Goal: Task Accomplishment & Management: Manage account settings

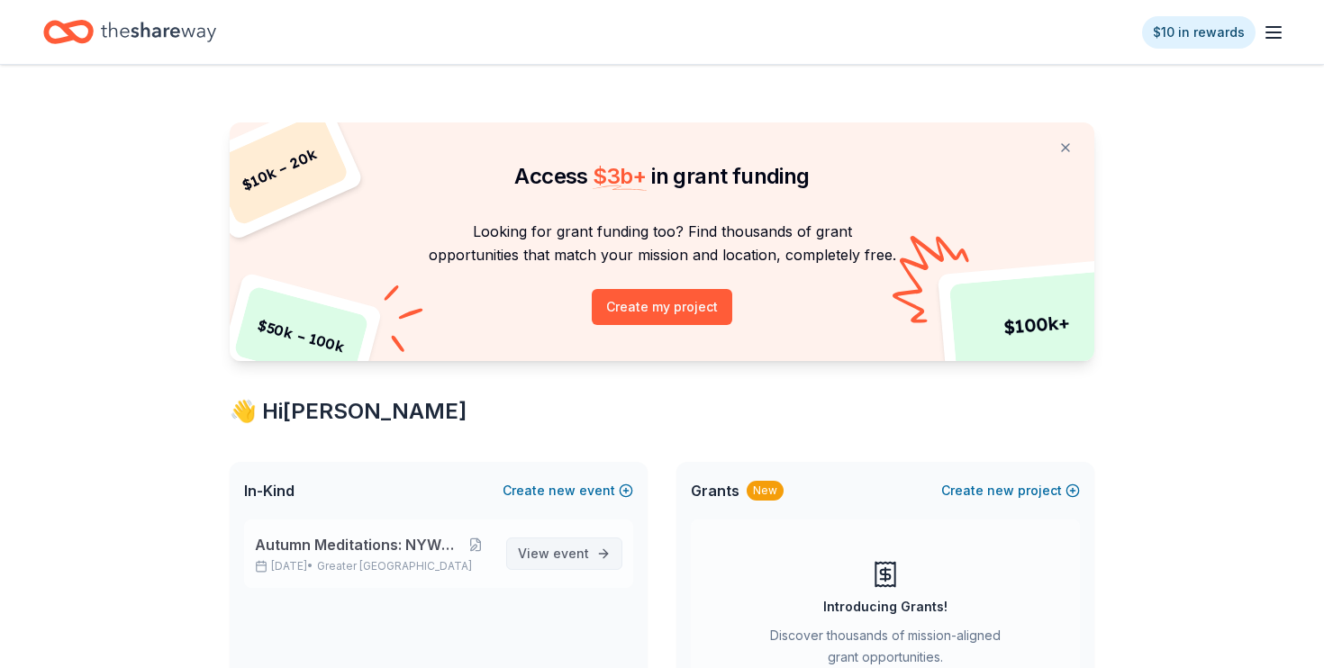
click at [559, 551] on span "event" at bounding box center [571, 553] width 36 height 15
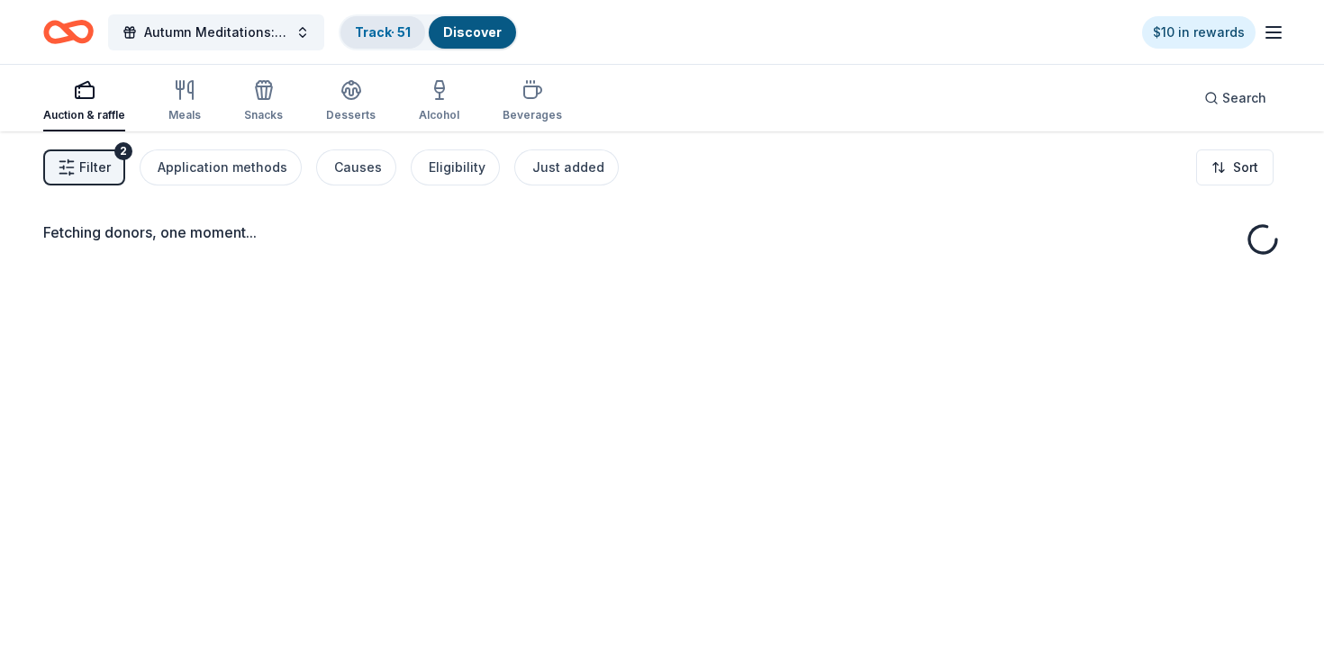
click at [384, 27] on link "Track · 51" at bounding box center [383, 31] width 56 height 15
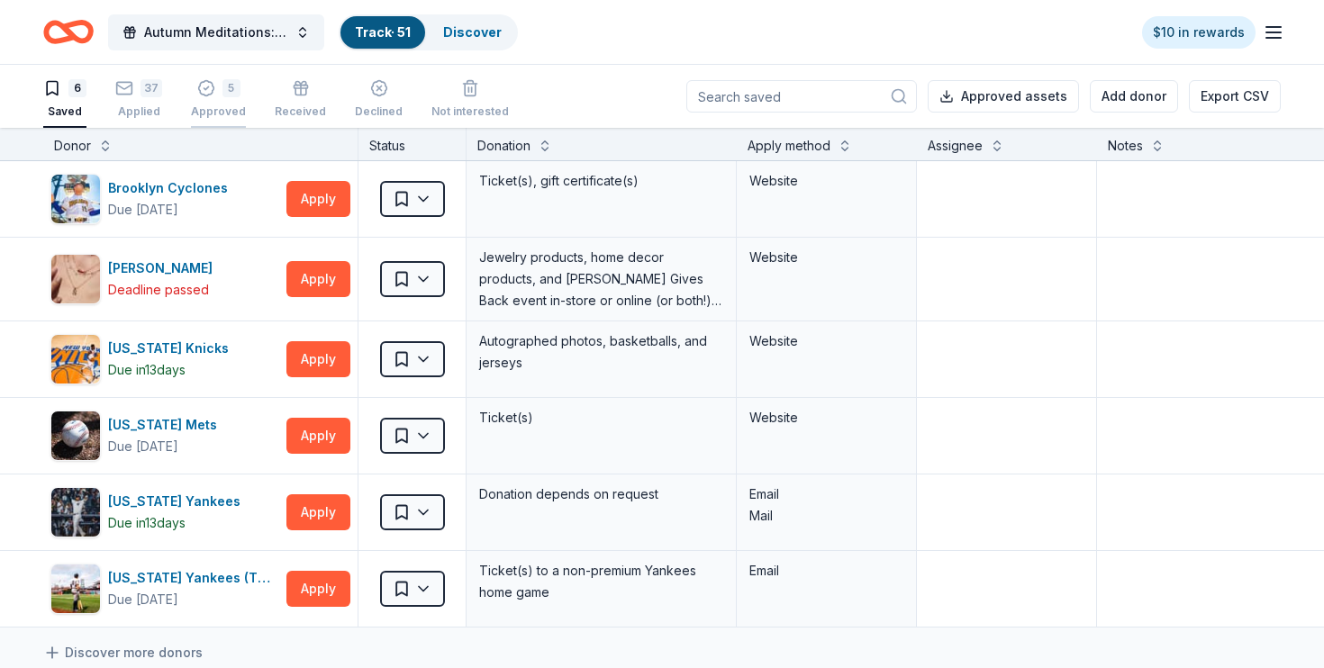
click at [217, 87] on div "5" at bounding box center [218, 88] width 55 height 18
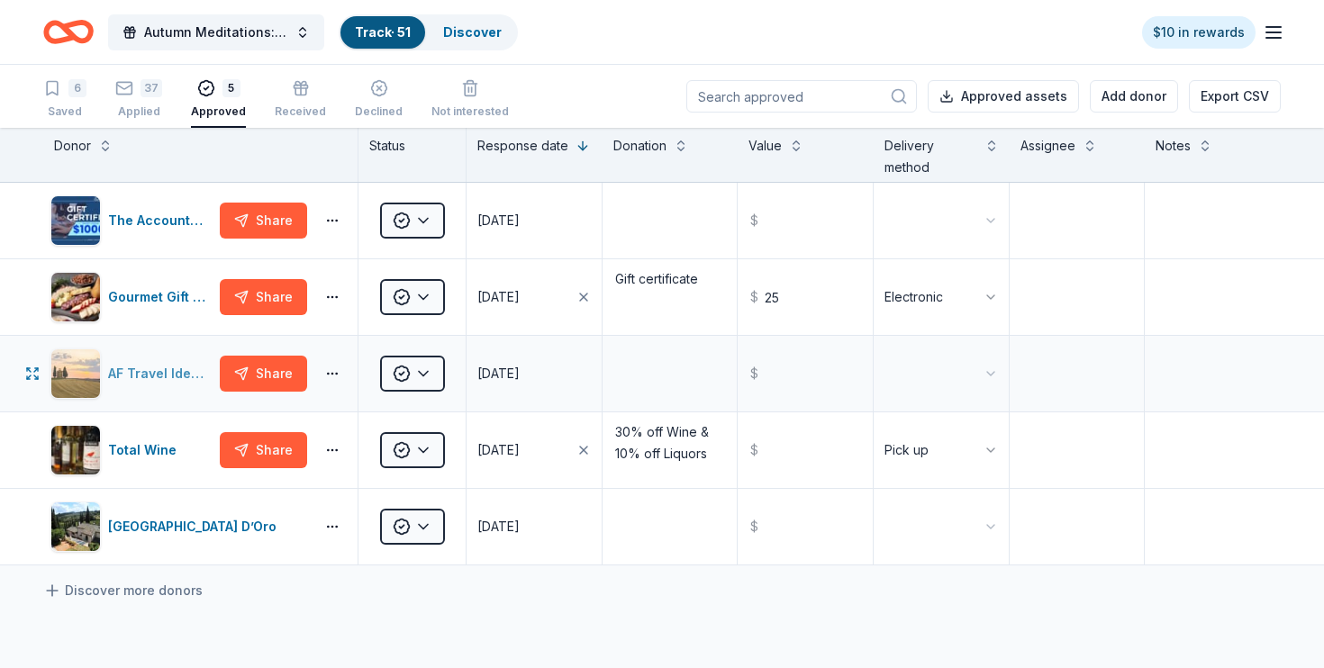
click at [86, 375] on img "button" at bounding box center [75, 373] width 49 height 49
click at [169, 529] on div "[GEOGRAPHIC_DATA] D’Oro" at bounding box center [196, 527] width 176 height 22
click at [72, 114] on div "Saved" at bounding box center [64, 111] width 43 height 14
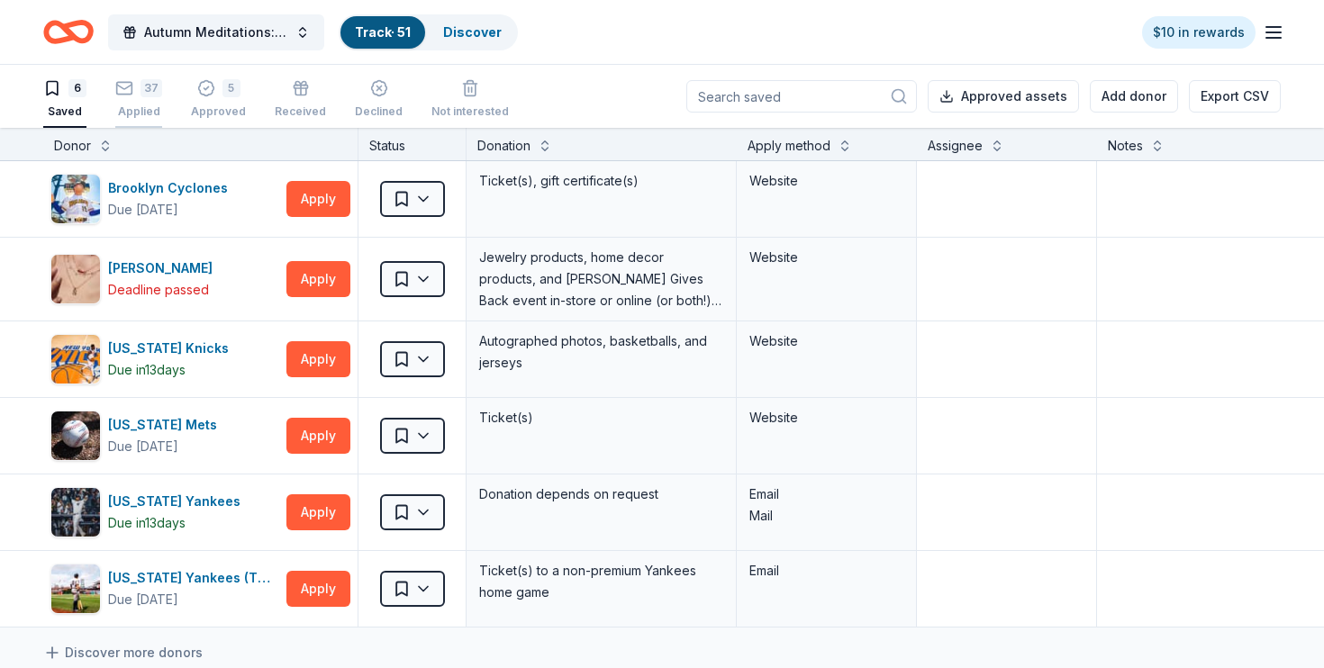
click at [139, 108] on div "Applied" at bounding box center [138, 111] width 47 height 14
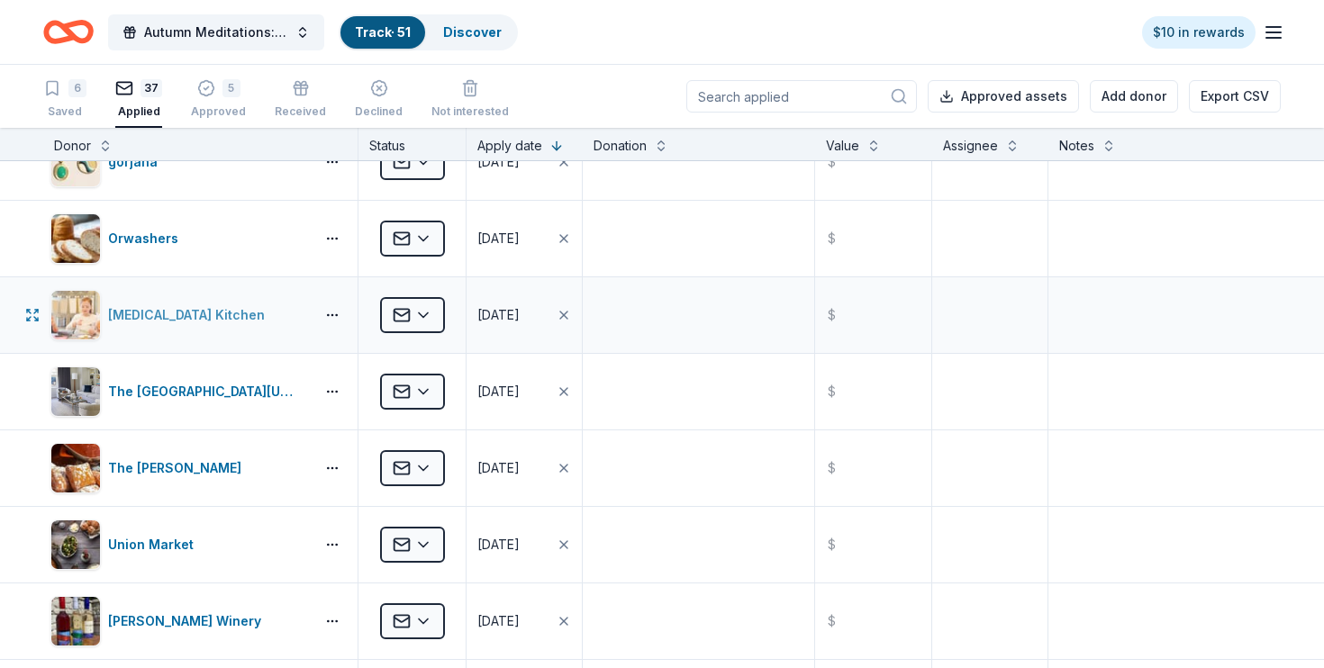
scroll to position [194, 0]
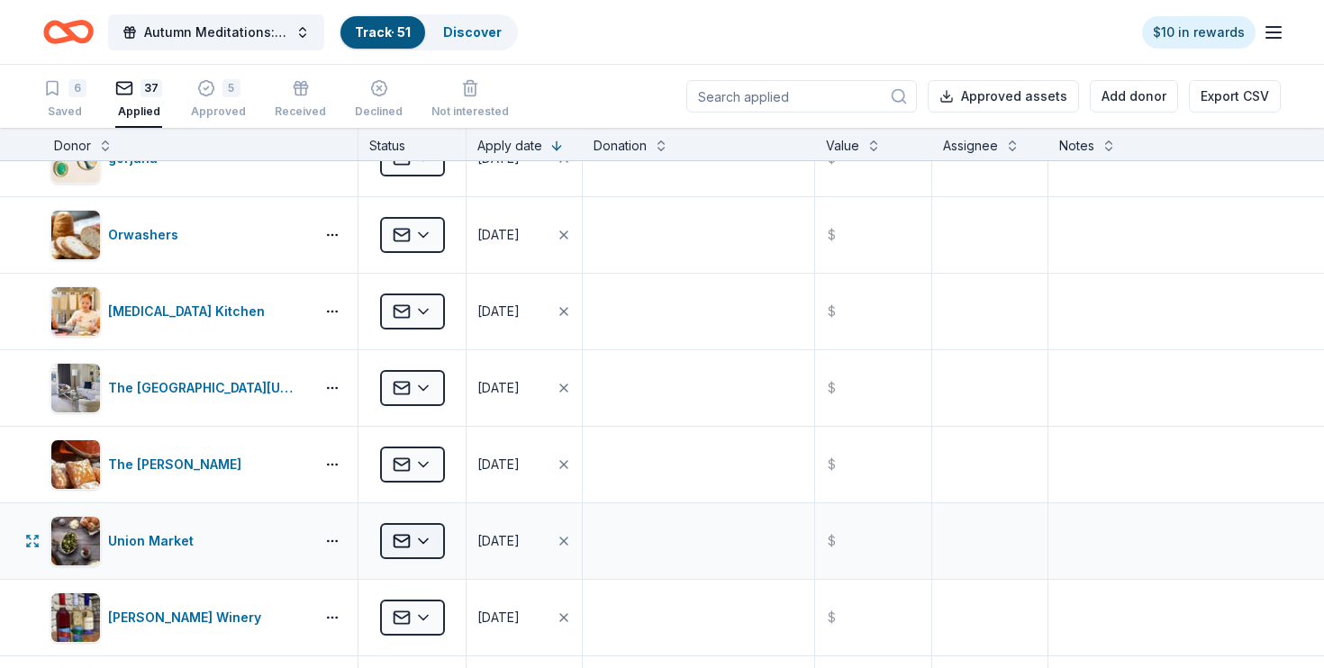
click at [400, 548] on html "Autumn Meditations: NYWC at 41 Track · 51 Discover $10 in rewards 6 Saved 37 Ap…" at bounding box center [662, 334] width 1324 height 668
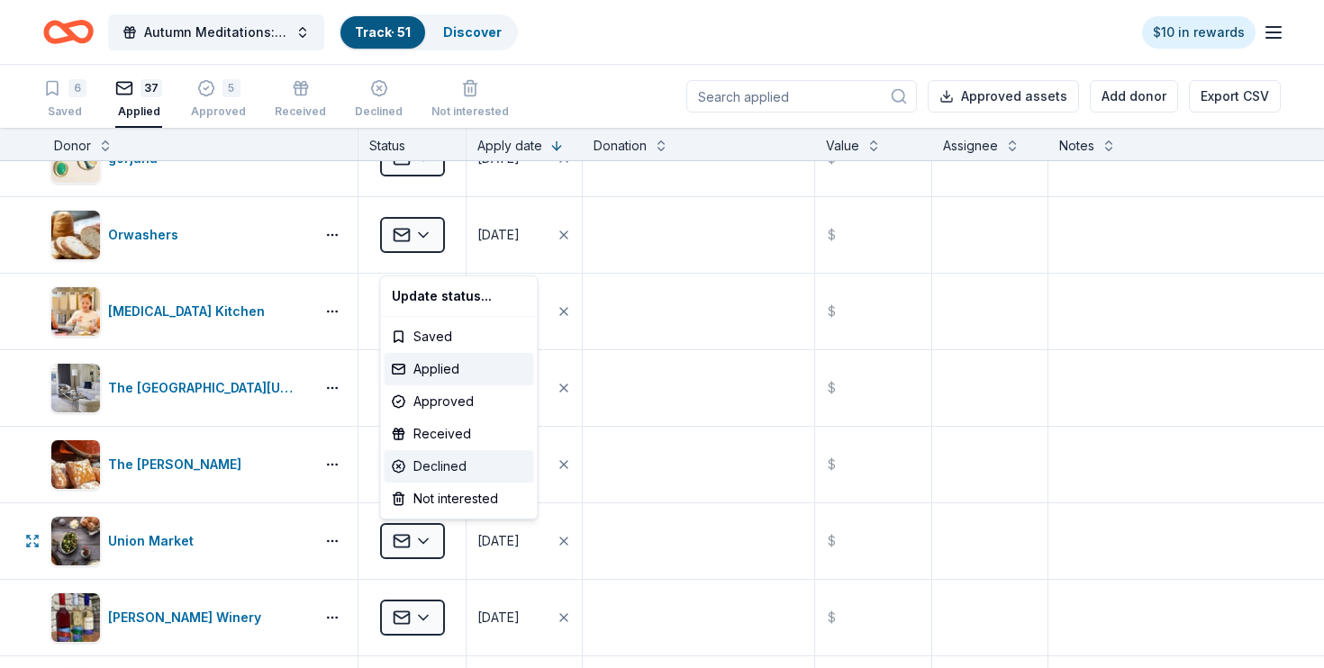
click at [441, 464] on div "Declined" at bounding box center [460, 466] width 150 height 32
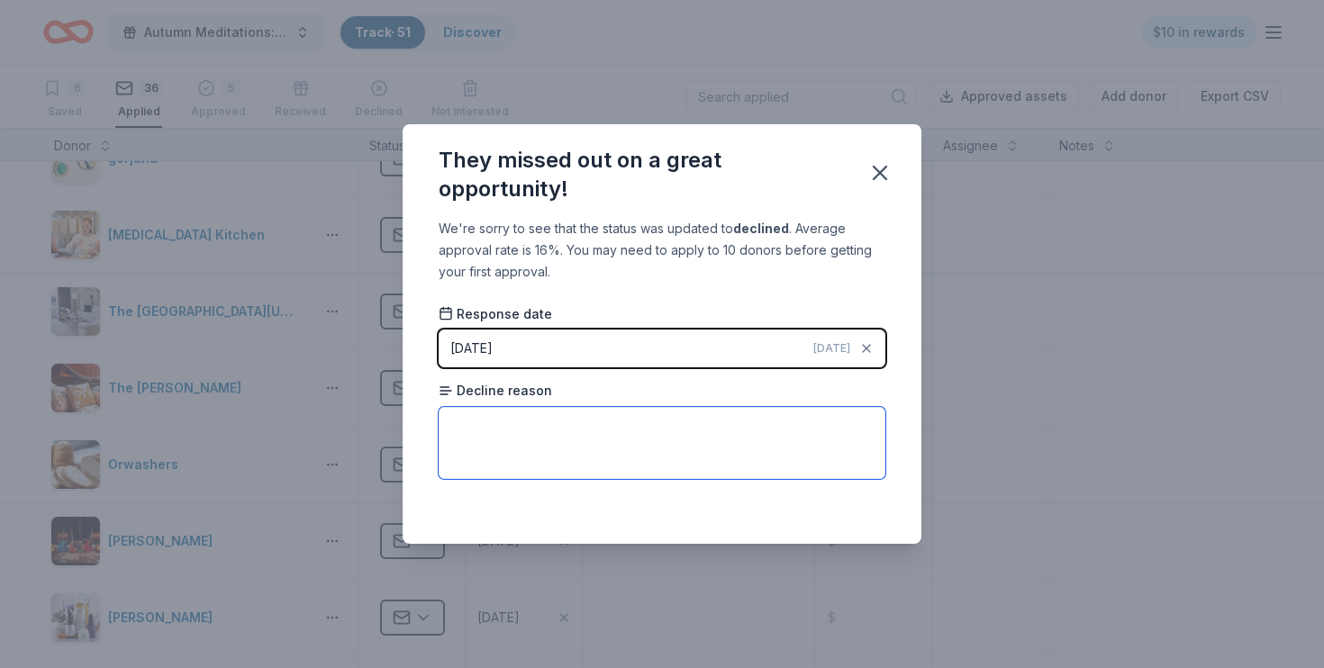
click at [679, 426] on textarea at bounding box center [662, 443] width 447 height 72
type textarea "Too many requests at this time."
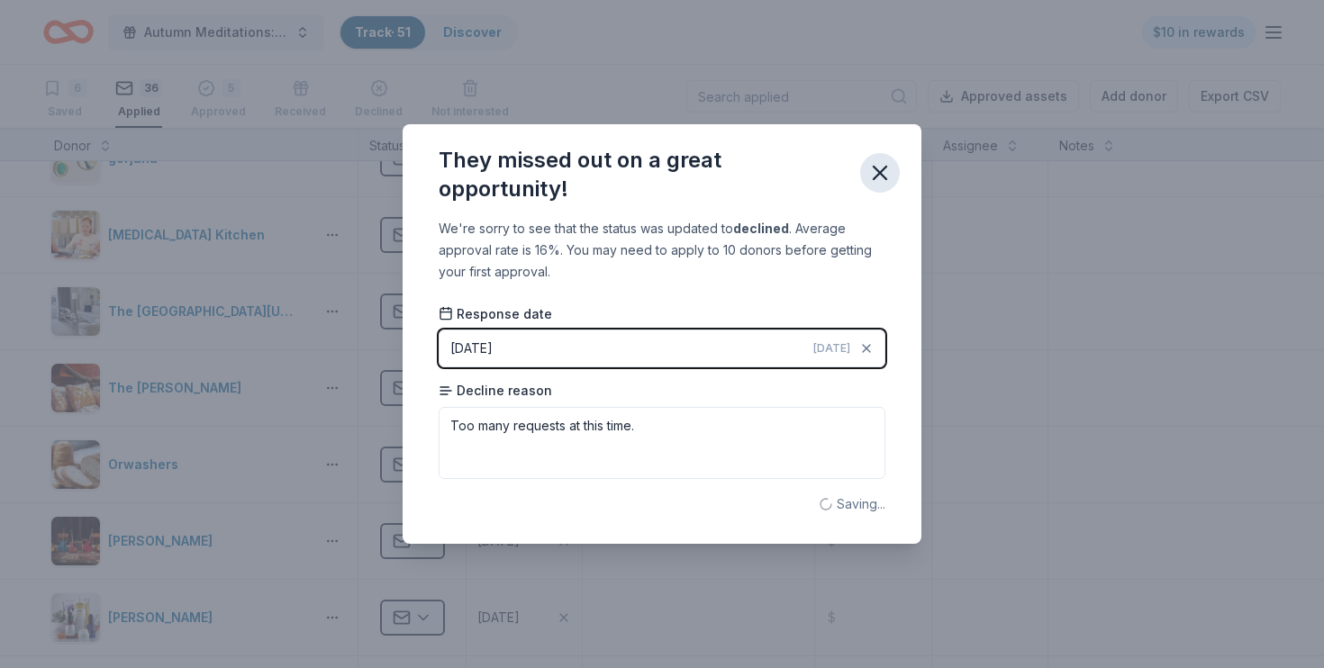
click at [878, 177] on icon "button" at bounding box center [880, 173] width 13 height 13
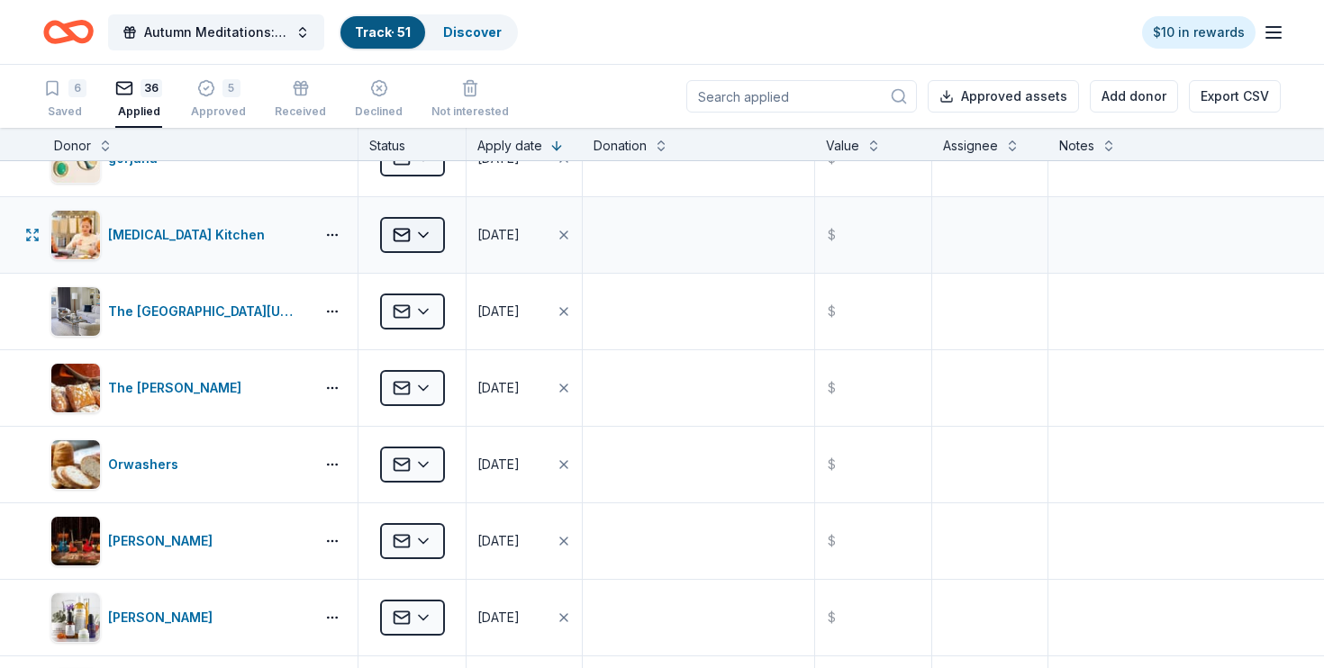
click at [430, 235] on html "Autumn Meditations: NYWC at 41 Track · 51 Discover $10 in rewards 6 Saved 36 Ap…" at bounding box center [662, 334] width 1324 height 668
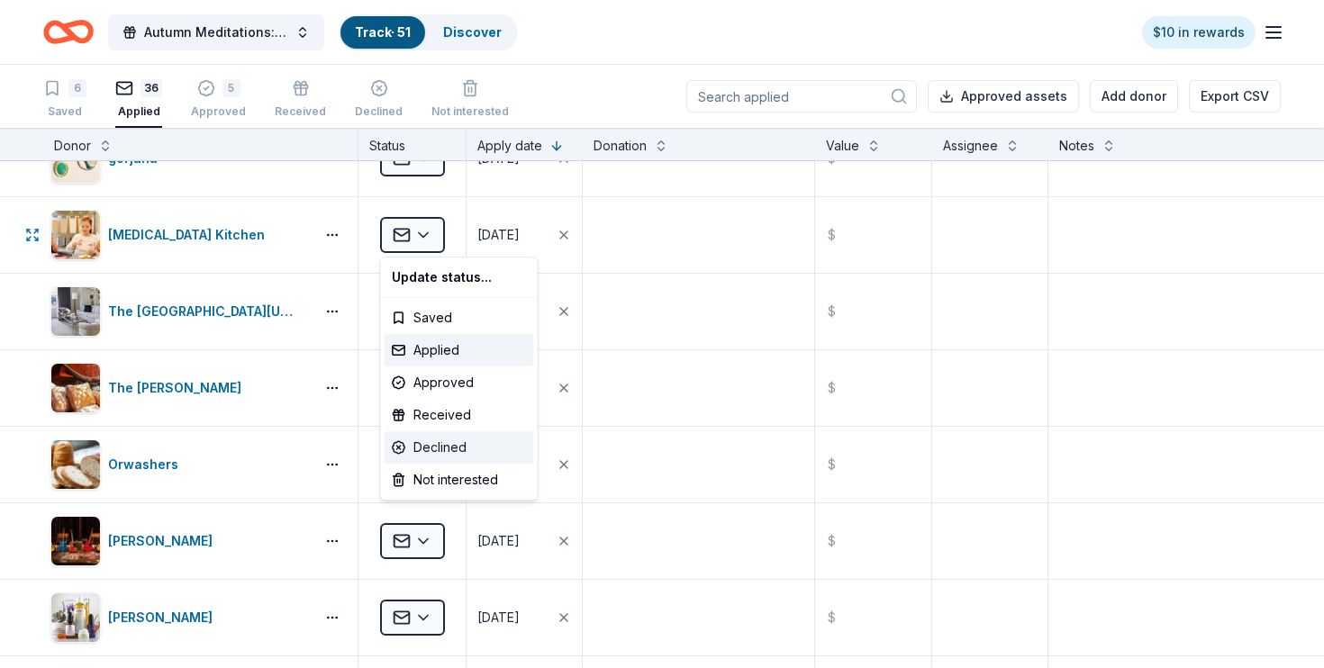
click at [455, 445] on div "Declined" at bounding box center [460, 447] width 150 height 32
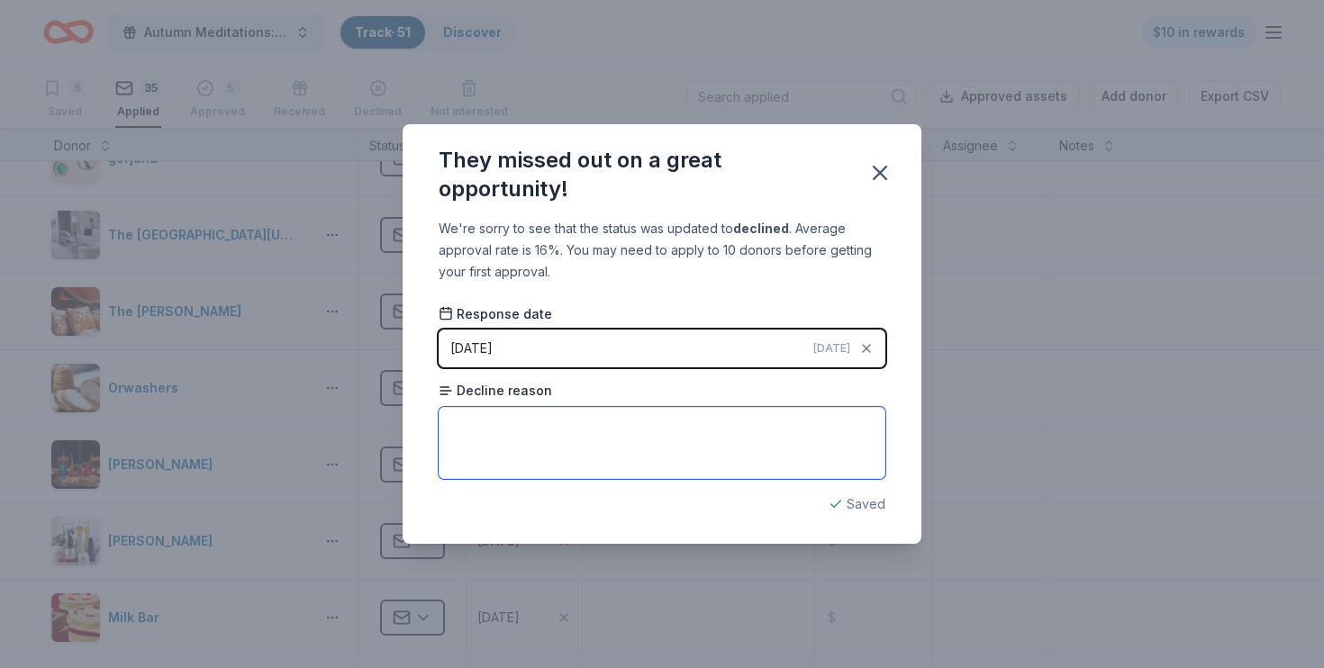
click at [528, 419] on textarea at bounding box center [662, 443] width 447 height 72
type textarea "Too many requests at this time."
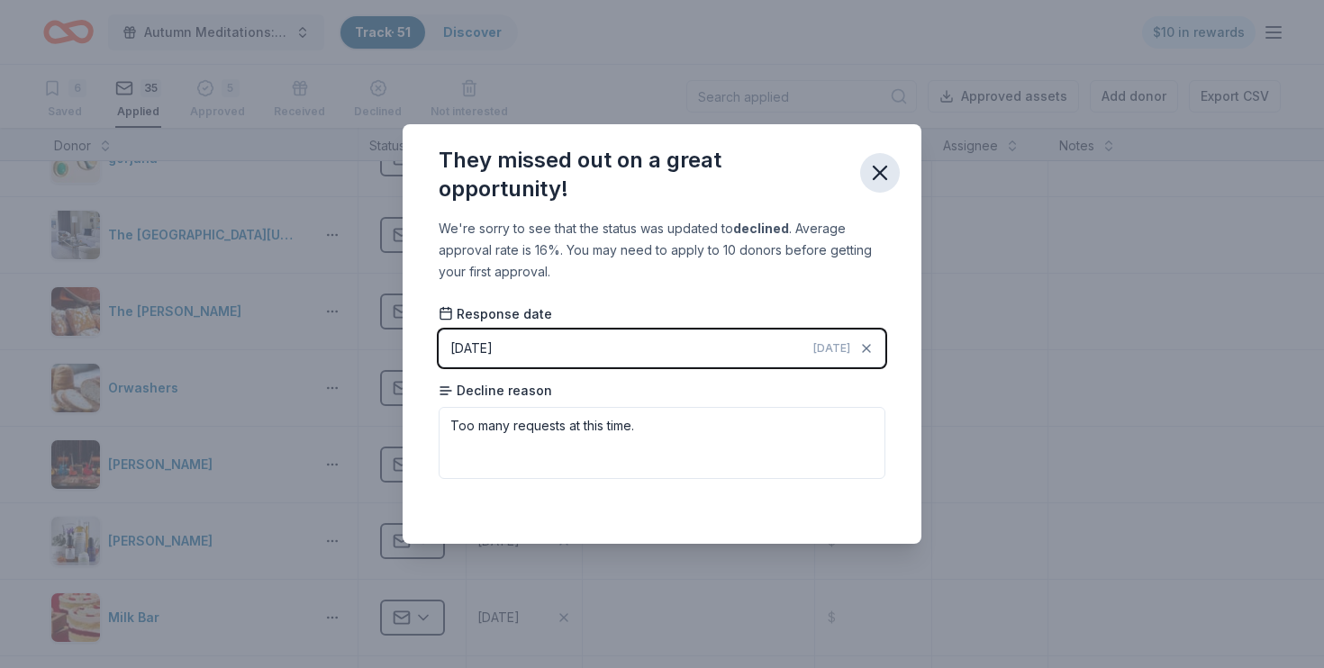
click at [875, 174] on icon "button" at bounding box center [879, 172] width 25 height 25
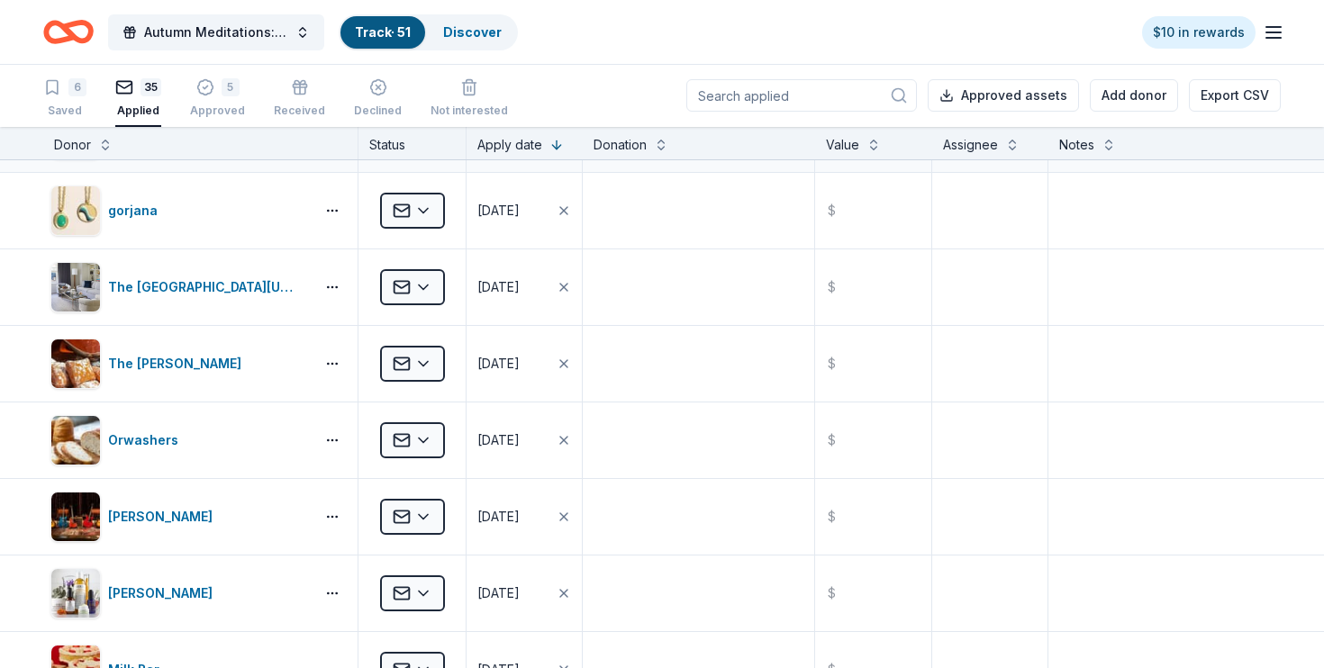
scroll to position [165, 0]
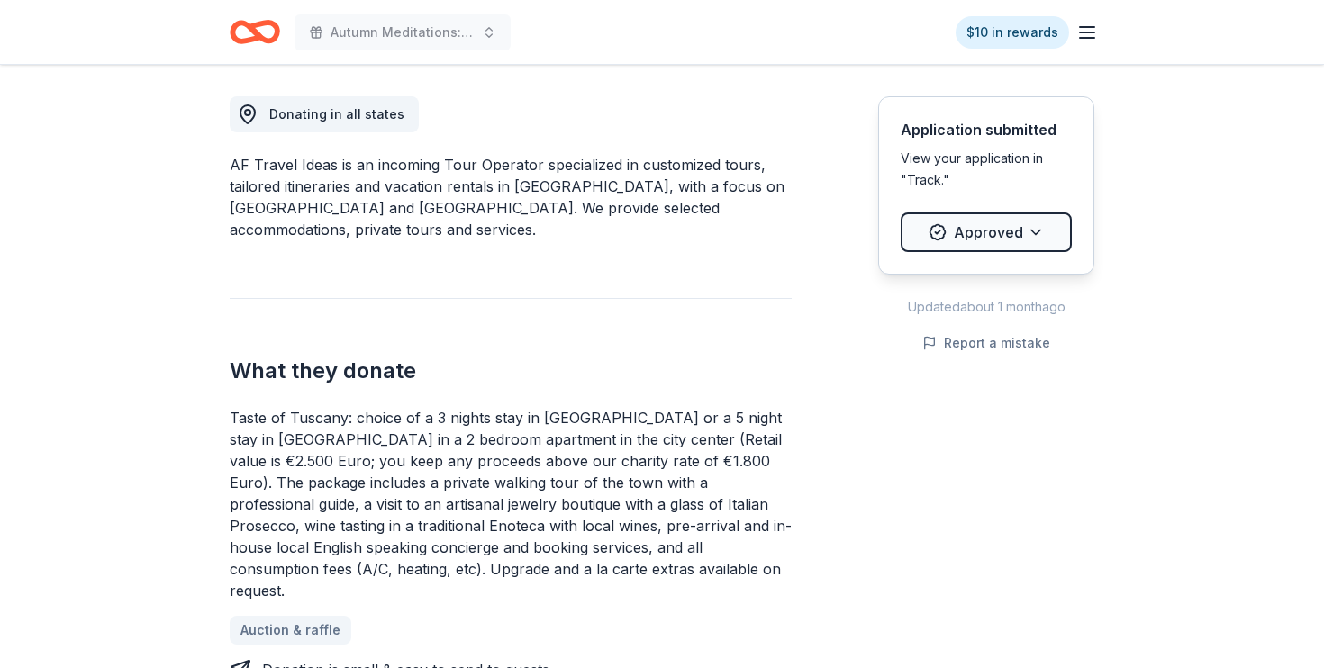
scroll to position [489, 0]
